Goal: Information Seeking & Learning: Understand process/instructions

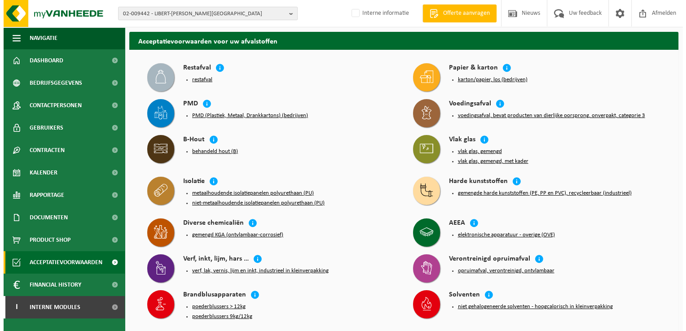
scroll to position [45, 0]
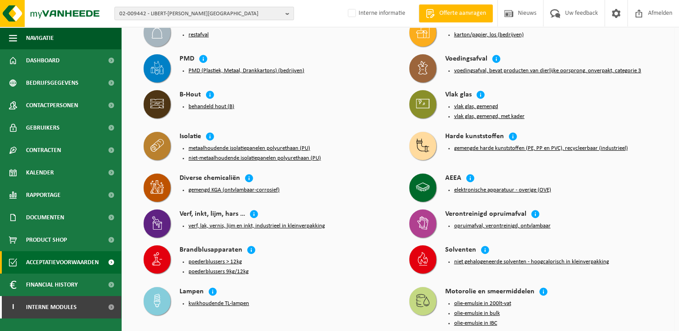
click at [273, 157] on button "niet-metaalhoudende isolatiepanelen polyurethaan (PU)" at bounding box center [254, 158] width 132 height 7
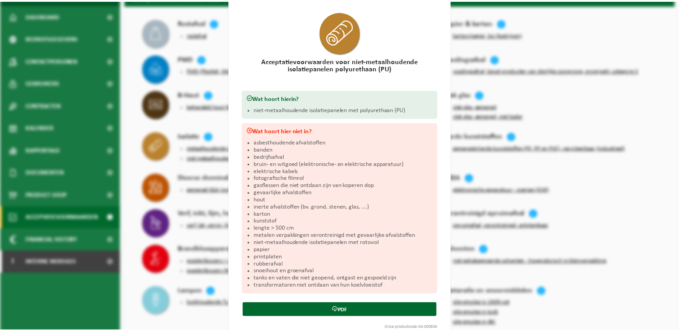
scroll to position [44, 0]
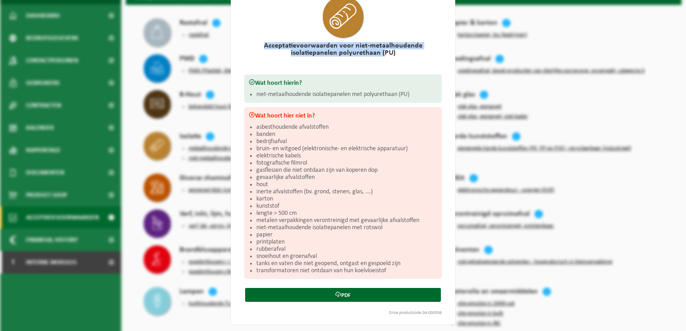
drag, startPoint x: 264, startPoint y: 44, endPoint x: 379, endPoint y: 53, distance: 115.2
click at [379, 53] on h2 "Acceptatievoorwaarden voor niet-metaalhoudende isolatiepanelen polyurethaan (PU)" at bounding box center [342, 49] width 197 height 14
drag, startPoint x: 379, startPoint y: 53, endPoint x: 355, endPoint y: 55, distance: 23.8
copy h2 "Acceptatievoorwaarden voor niet-metaalhoudende isolatiepanelen polyurethaan ("
click at [526, 229] on div "Niet-metaalhoudende isolatiepanelen polyurethaan (PU) Sluiten Acceptatievoorwaa…" at bounding box center [343, 165] width 686 height 331
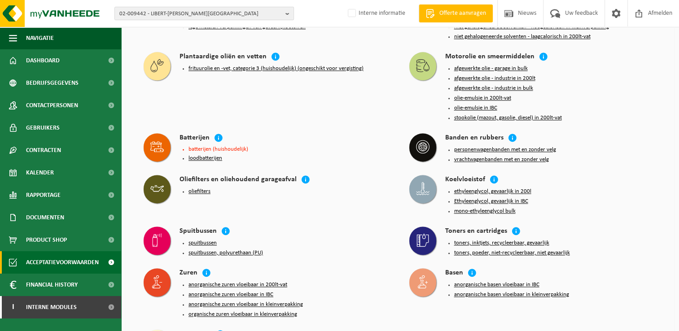
scroll to position [1122, 0]
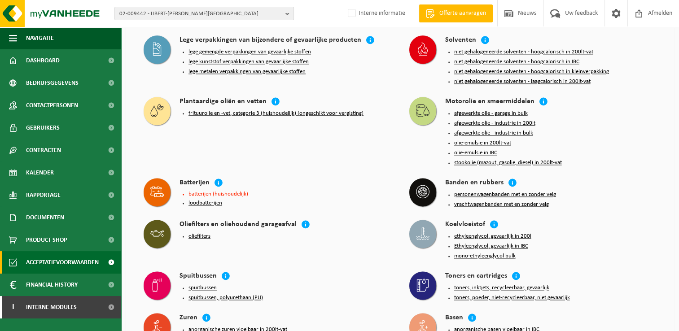
click at [506, 110] on button "afgewerkte olie - garage in bulk" at bounding box center [491, 113] width 74 height 7
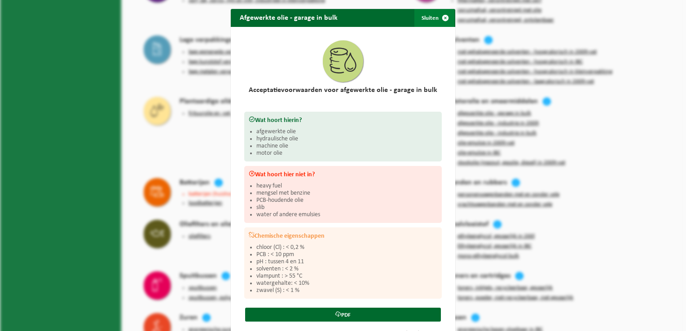
click at [442, 15] on span "button" at bounding box center [445, 18] width 18 height 18
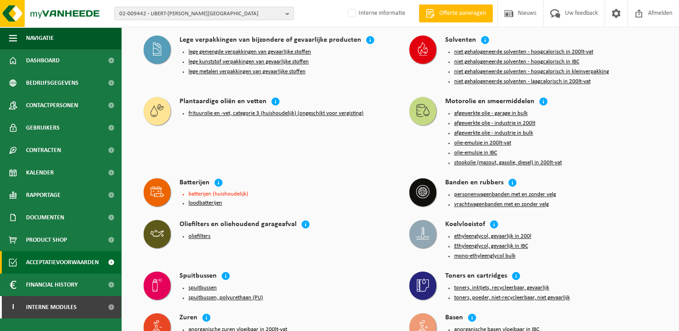
click at [474, 120] on button "afgewerkte olie - industrie in 200lt" at bounding box center [494, 123] width 81 height 7
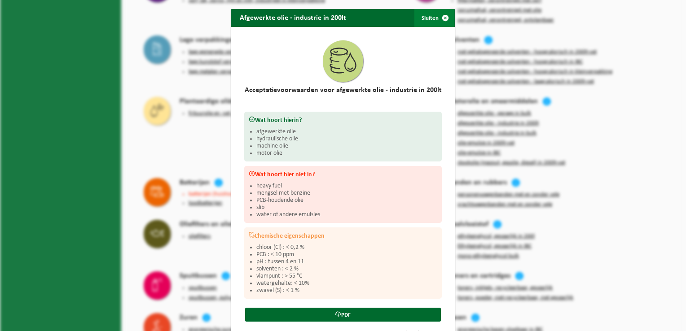
click at [441, 21] on span "button" at bounding box center [445, 18] width 18 height 18
